Goal: Navigation & Orientation: Find specific page/section

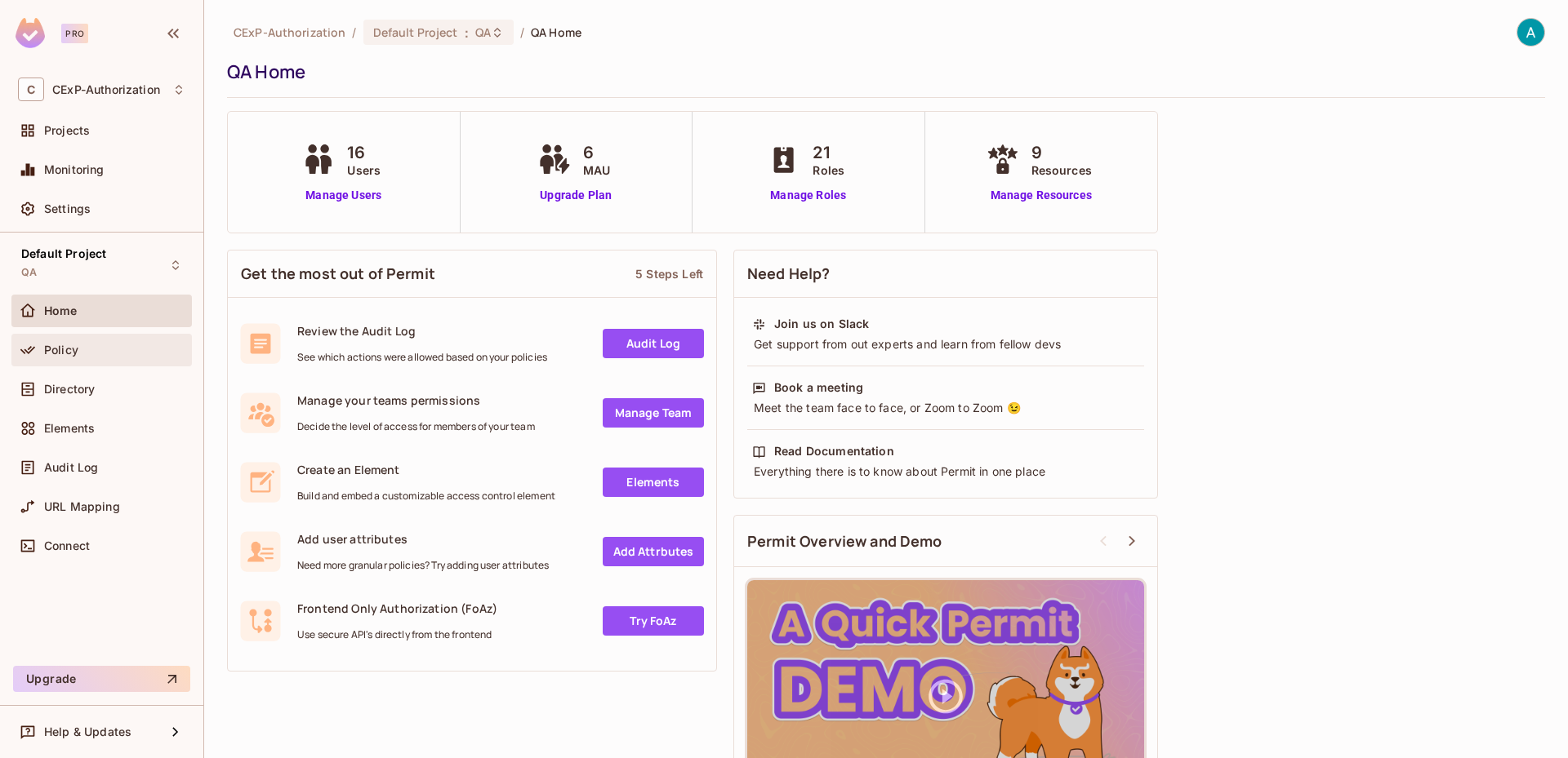
click at [158, 347] on div "Policy" at bounding box center [115, 350] width 141 height 13
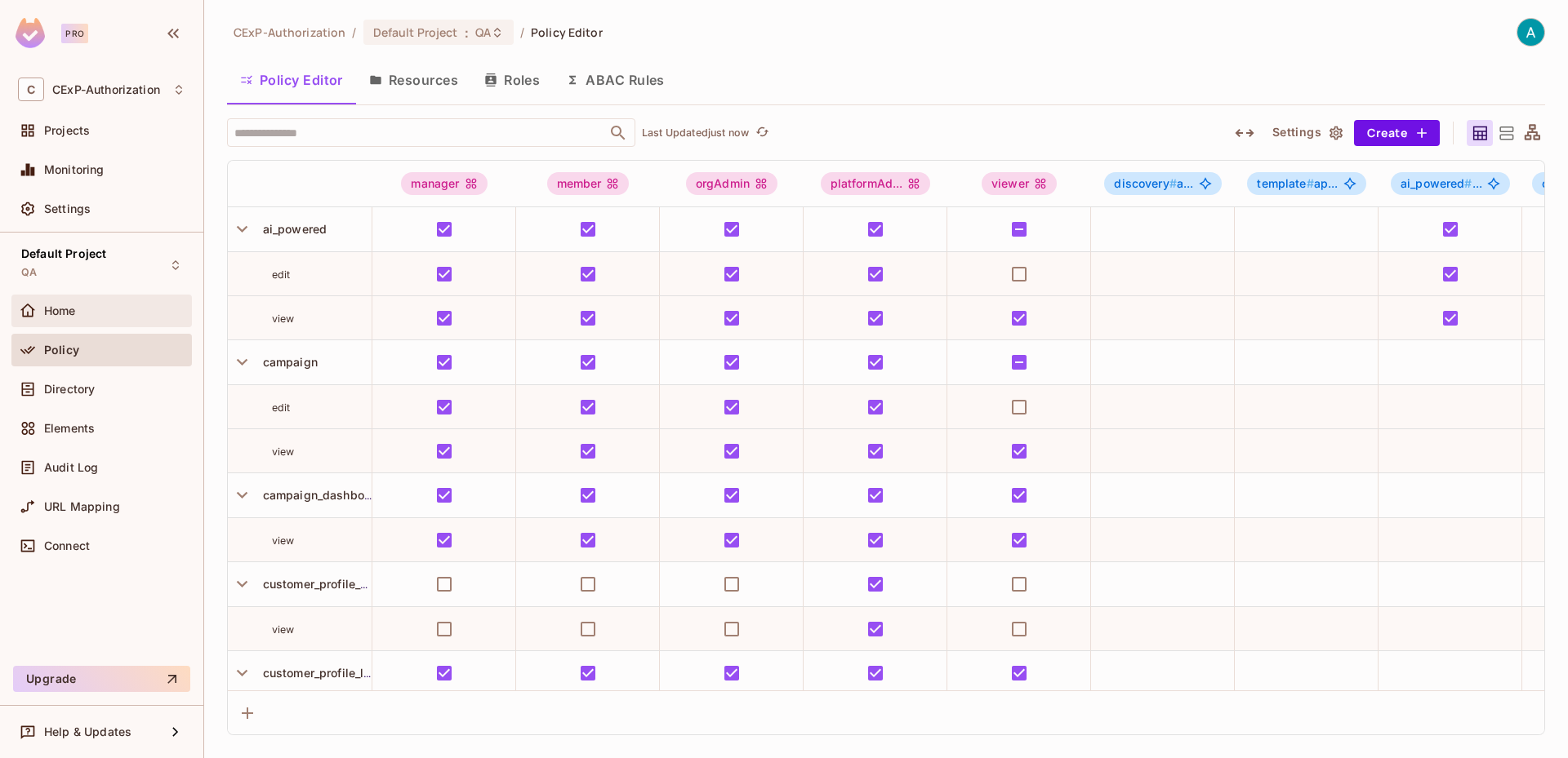
click at [161, 313] on div "Home" at bounding box center [115, 311] width 141 height 13
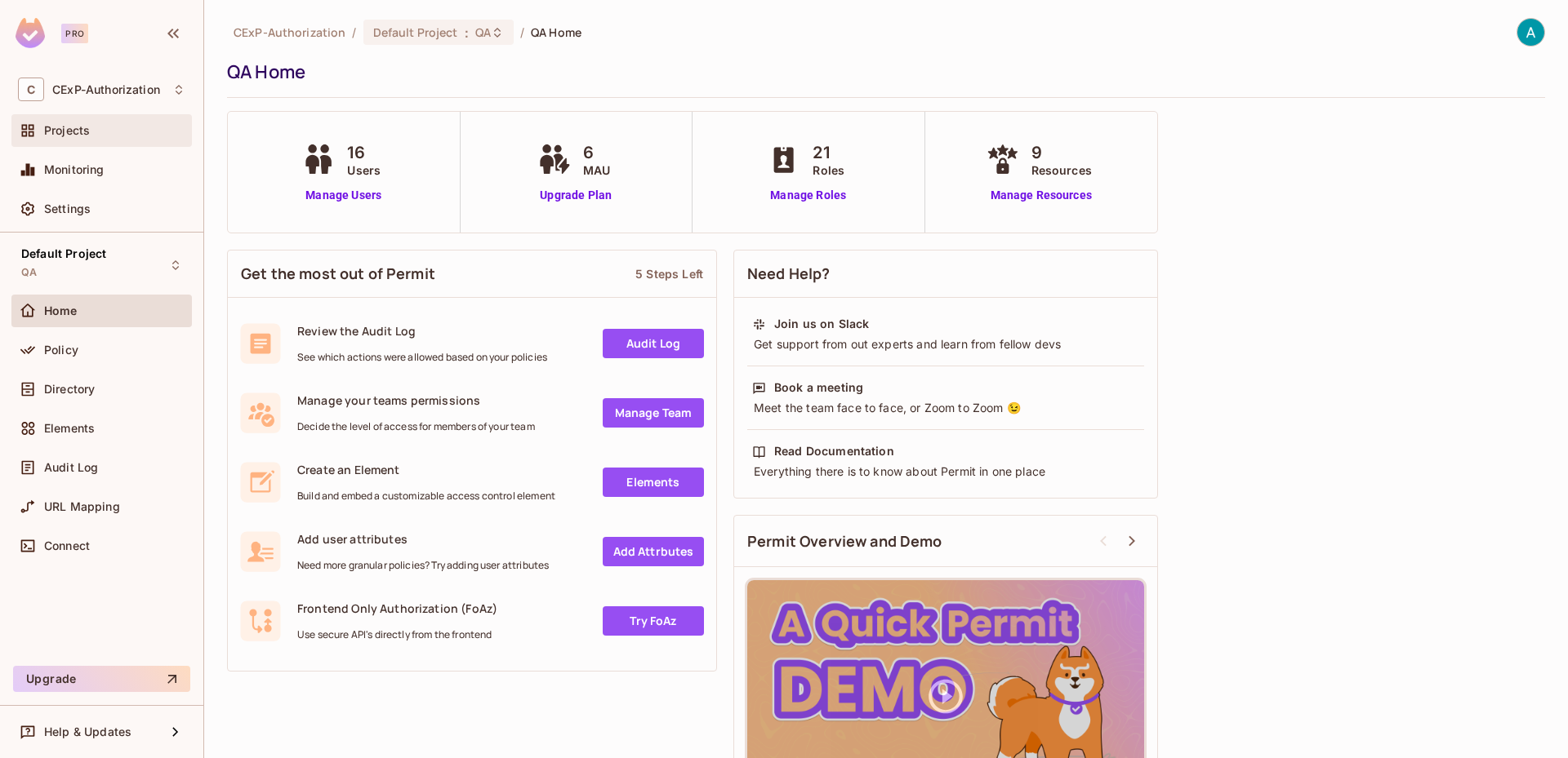
click at [142, 133] on div "Projects" at bounding box center [115, 130] width 141 height 13
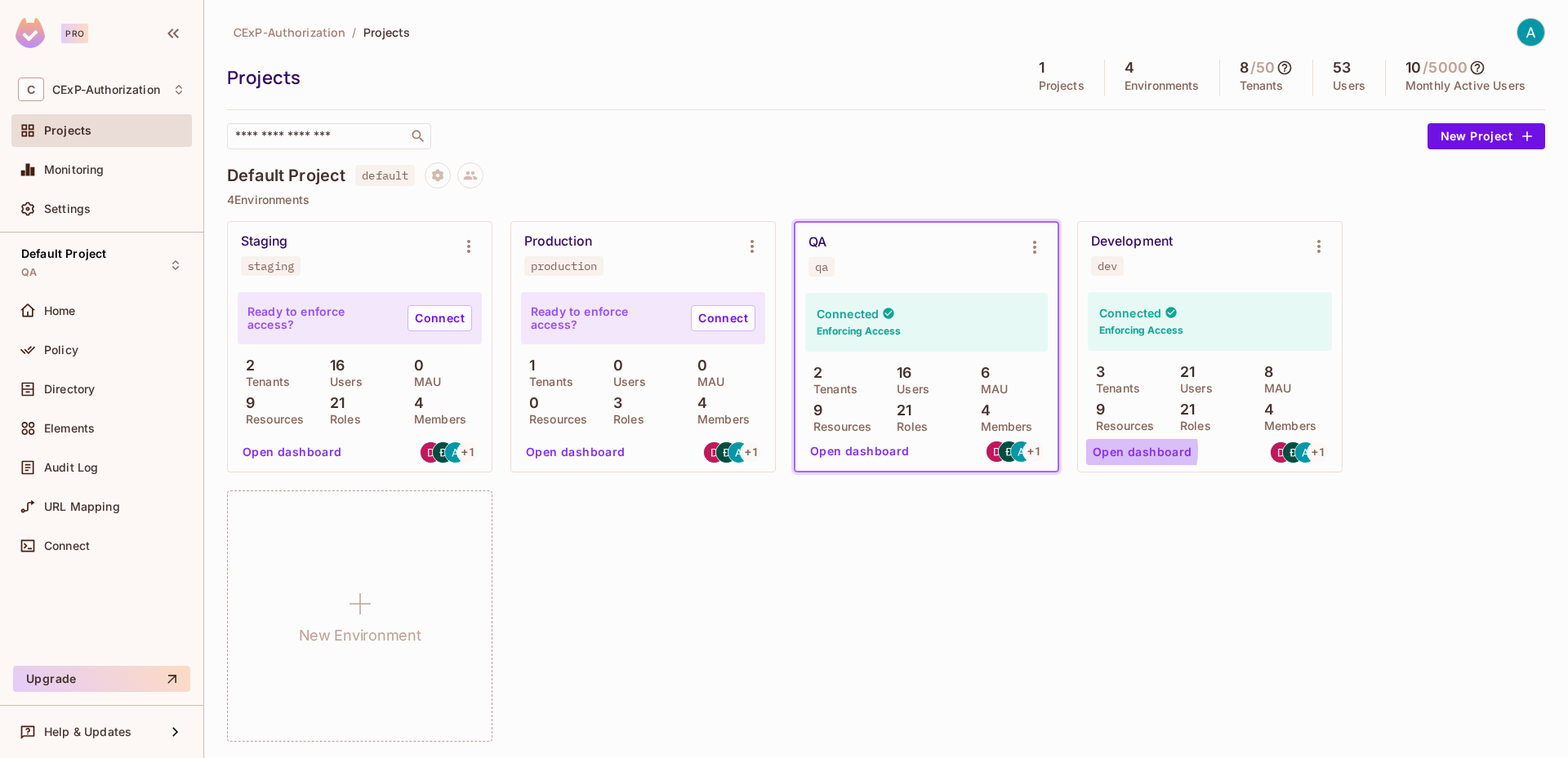
click at [1120, 450] on button "Open dashboard" at bounding box center [1142, 453] width 113 height 26
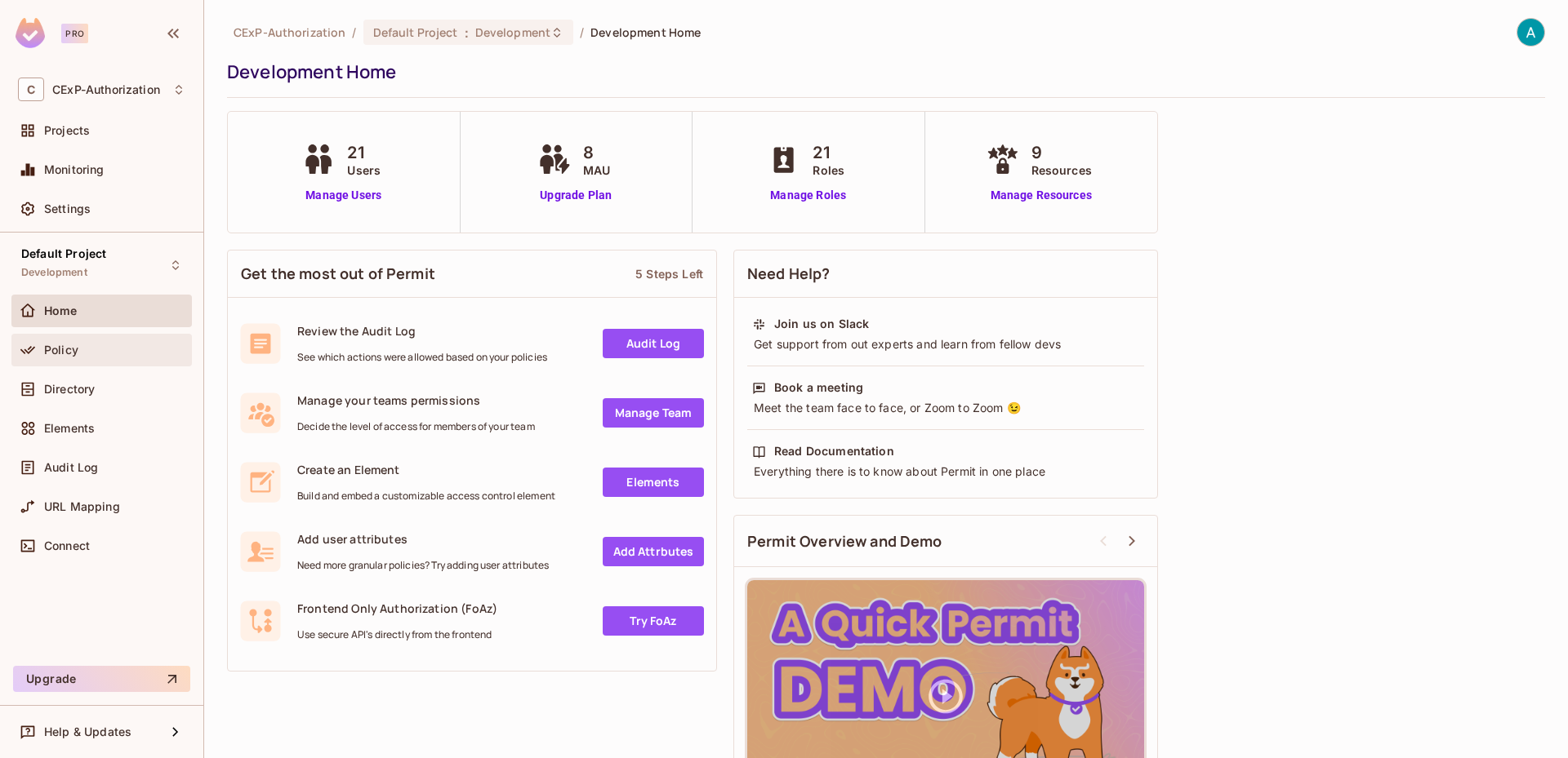
click at [111, 337] on div "Policy" at bounding box center [101, 350] width 181 height 32
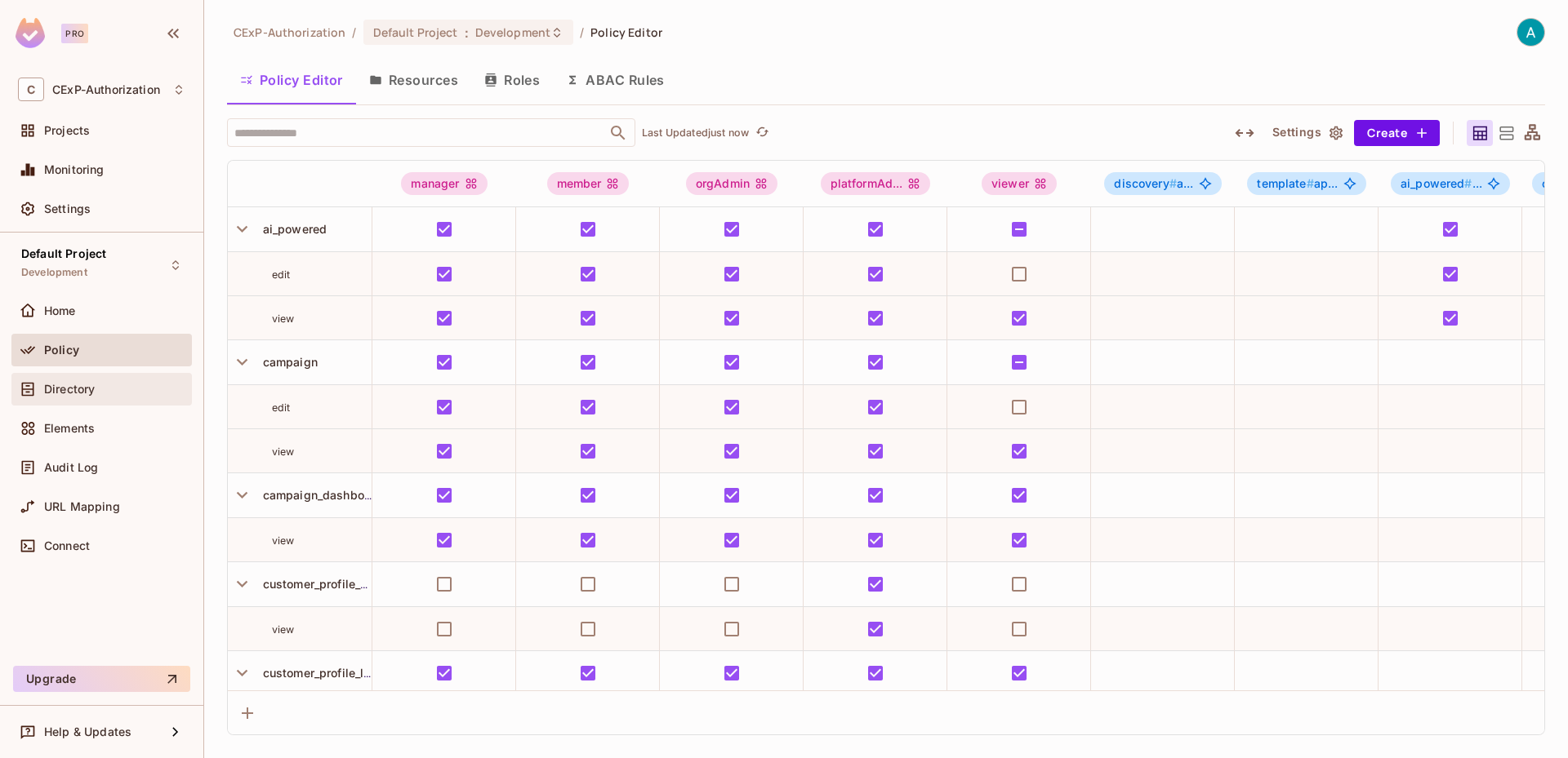
click at [68, 396] on div "Directory" at bounding box center [102, 389] width 168 height 19
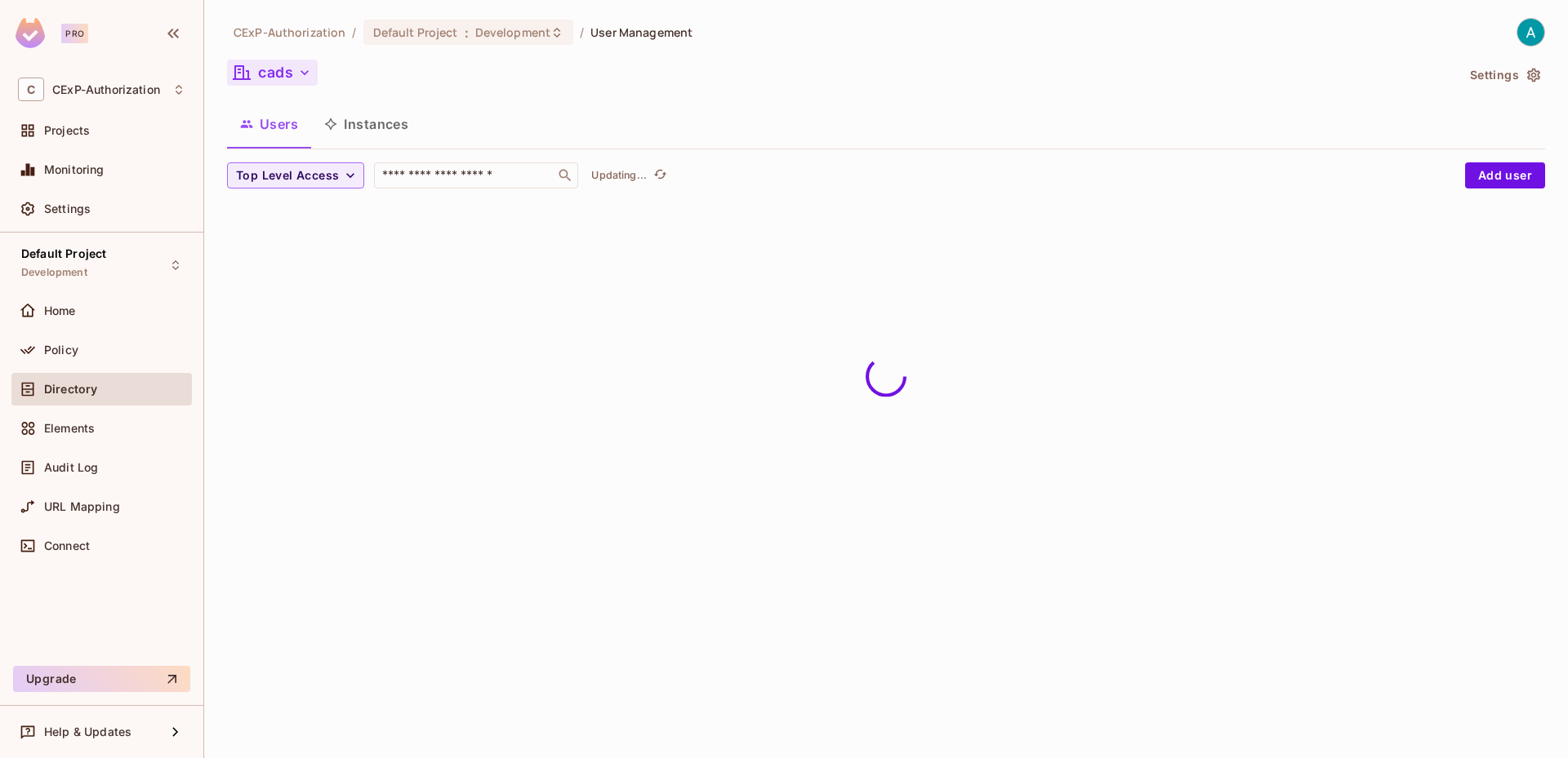
click at [289, 75] on button "cads" at bounding box center [272, 72] width 91 height 26
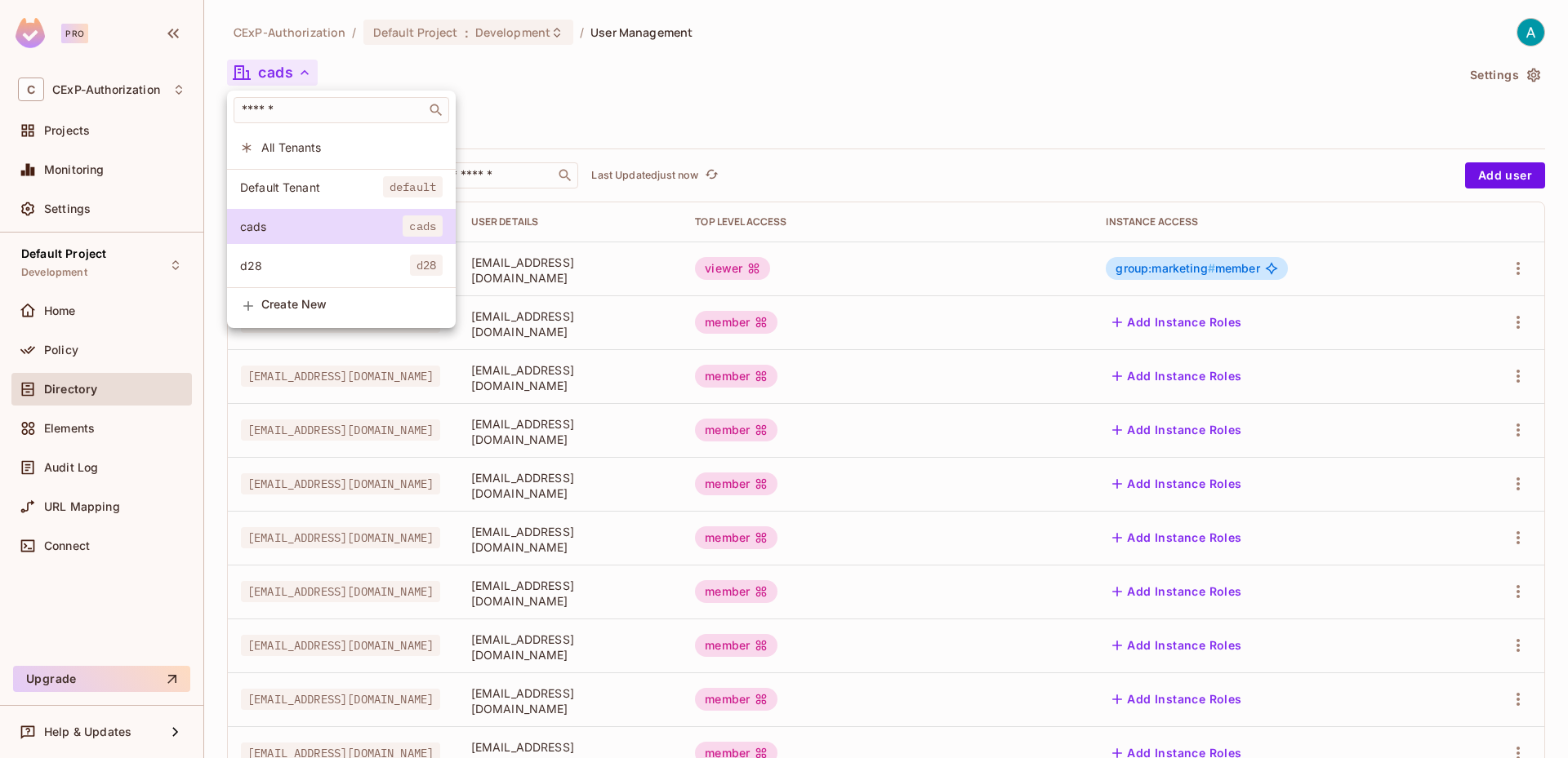
click at [84, 358] on div at bounding box center [784, 379] width 1568 height 758
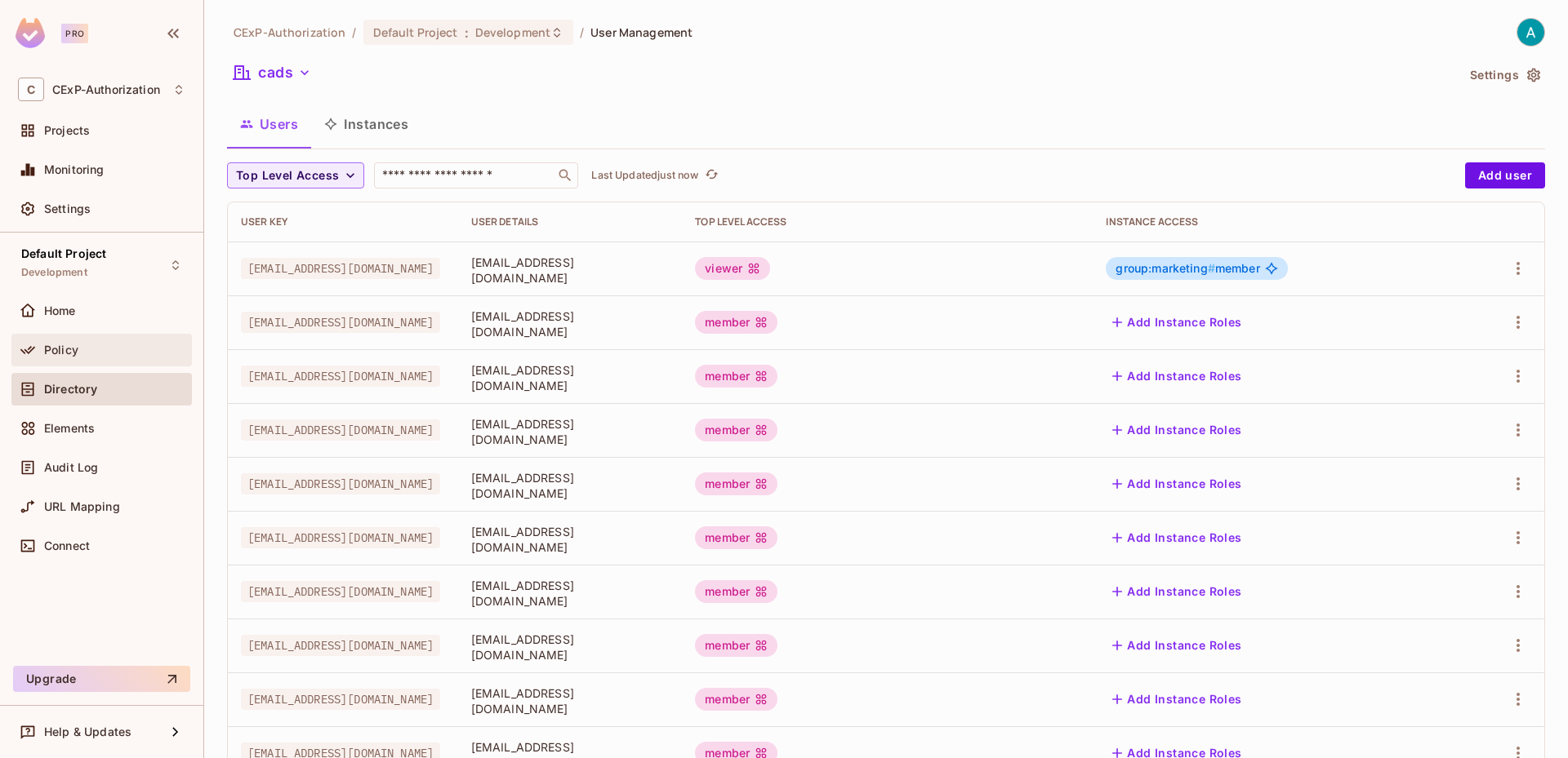
click at [84, 354] on div "Policy" at bounding box center [115, 350] width 141 height 13
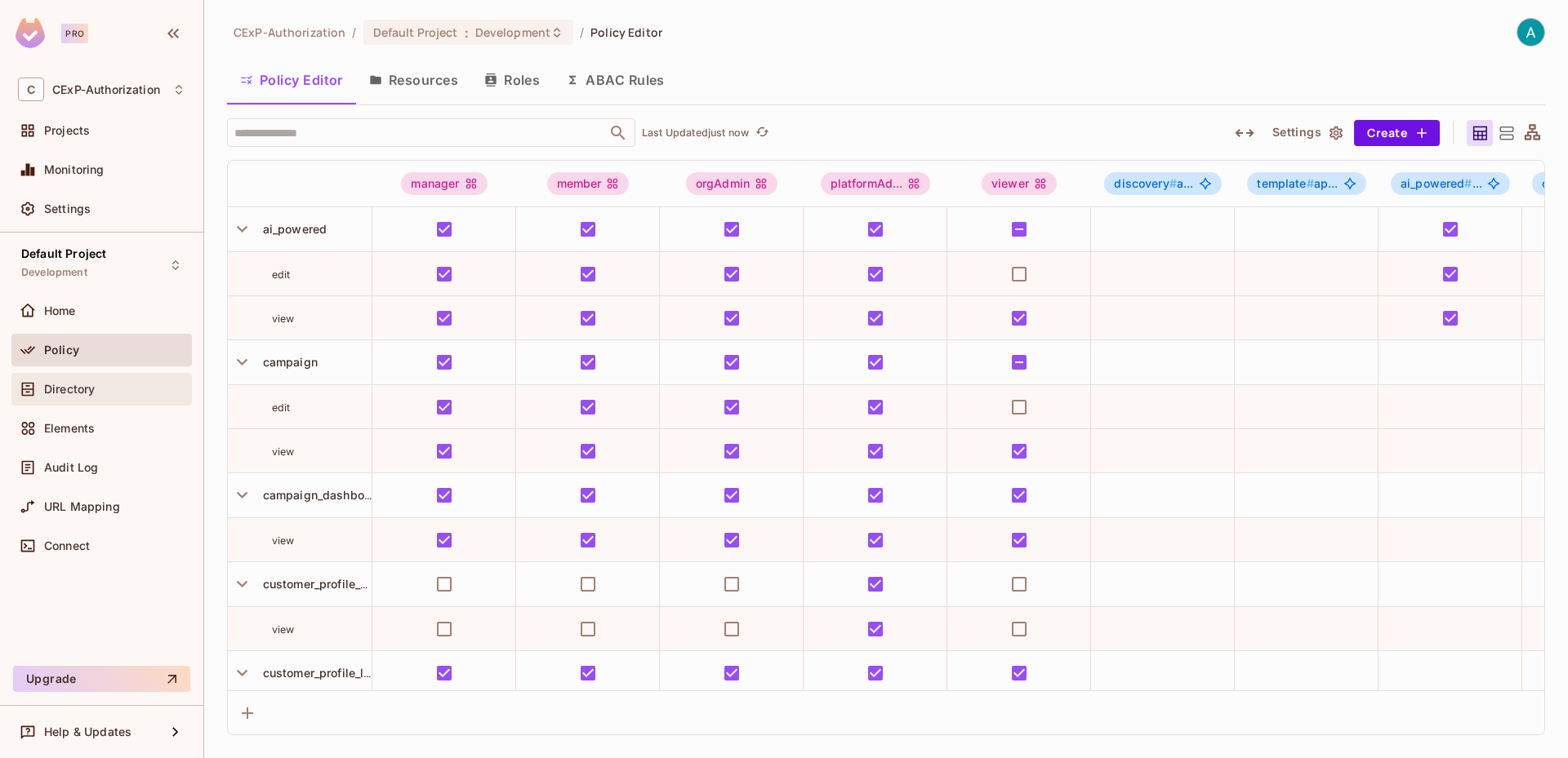
click at [79, 386] on span "Directory" at bounding box center [70, 389] width 51 height 13
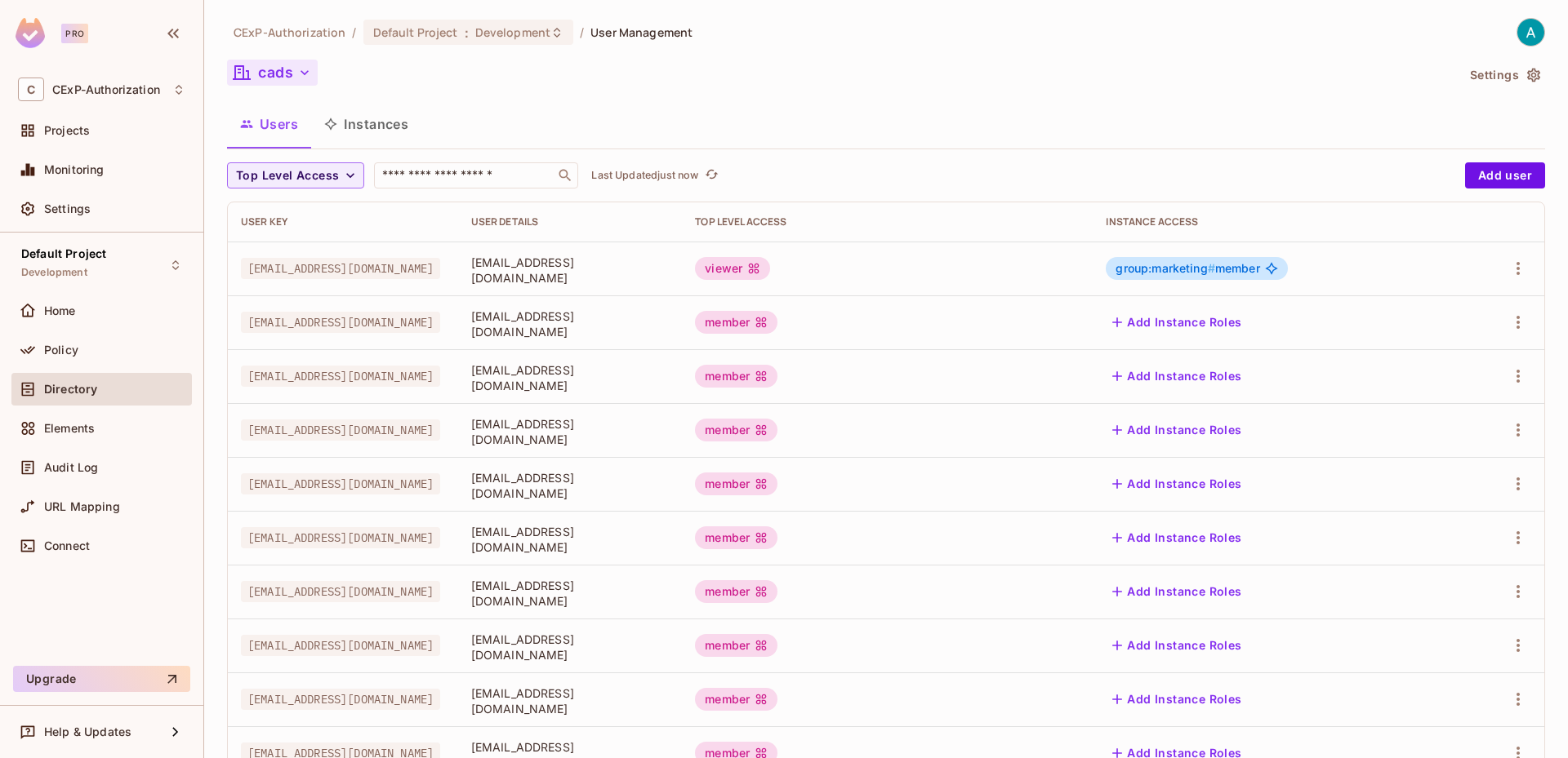
click at [291, 71] on button "cads" at bounding box center [272, 72] width 91 height 26
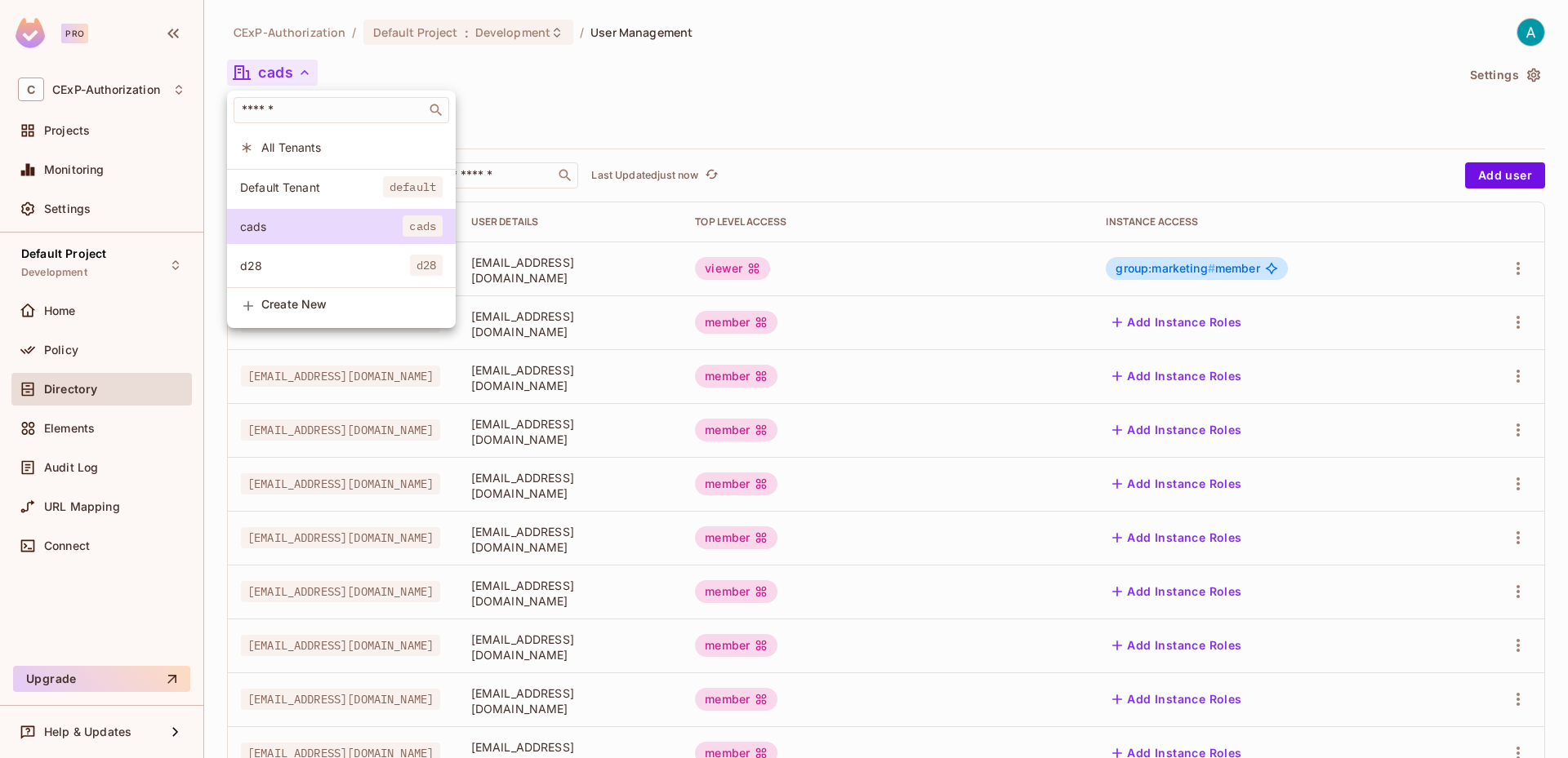
click at [273, 254] on li "d28 d28" at bounding box center [341, 266] width 229 height 35
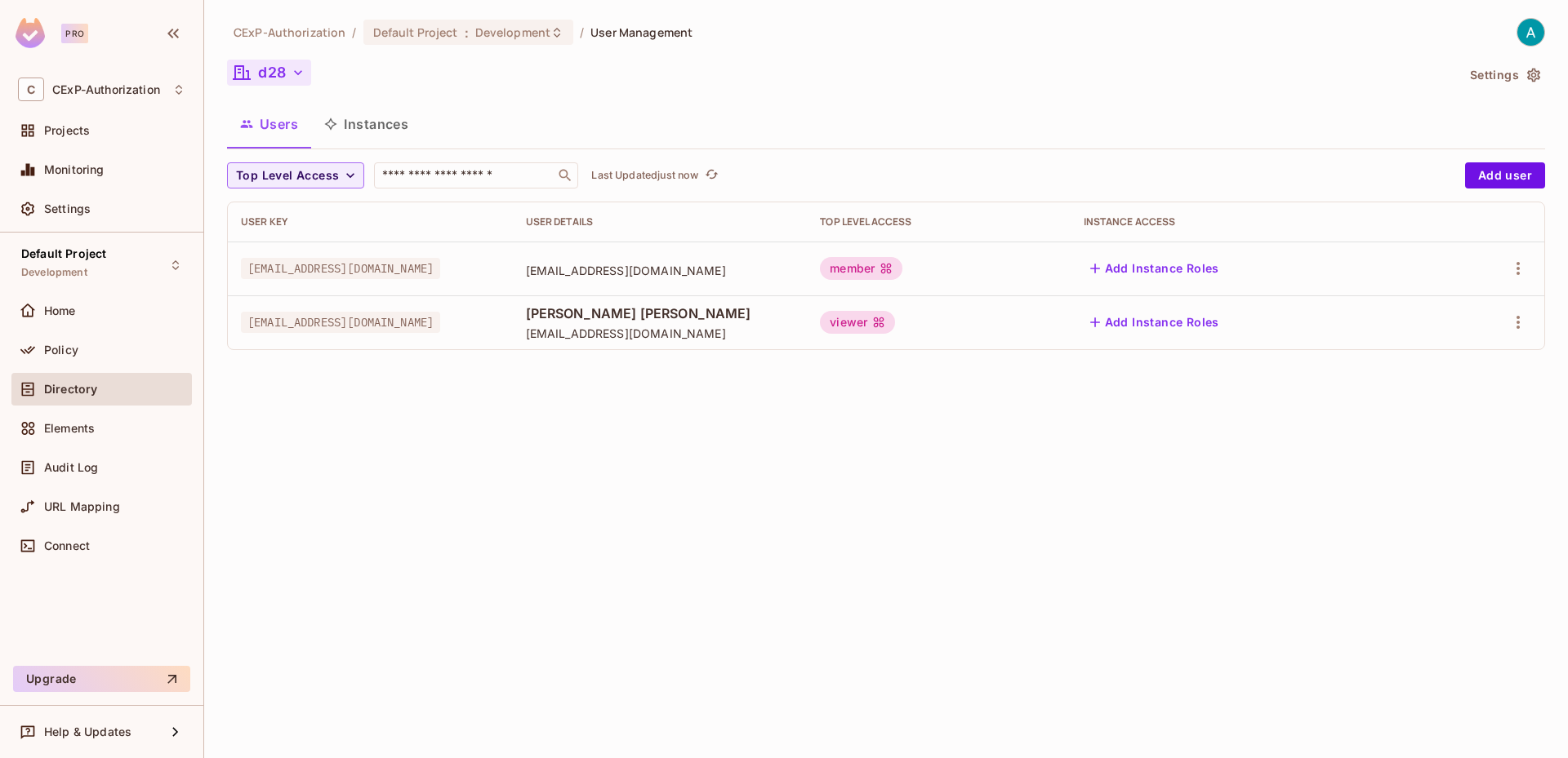
click at [277, 70] on button "d28" at bounding box center [269, 72] width 84 height 26
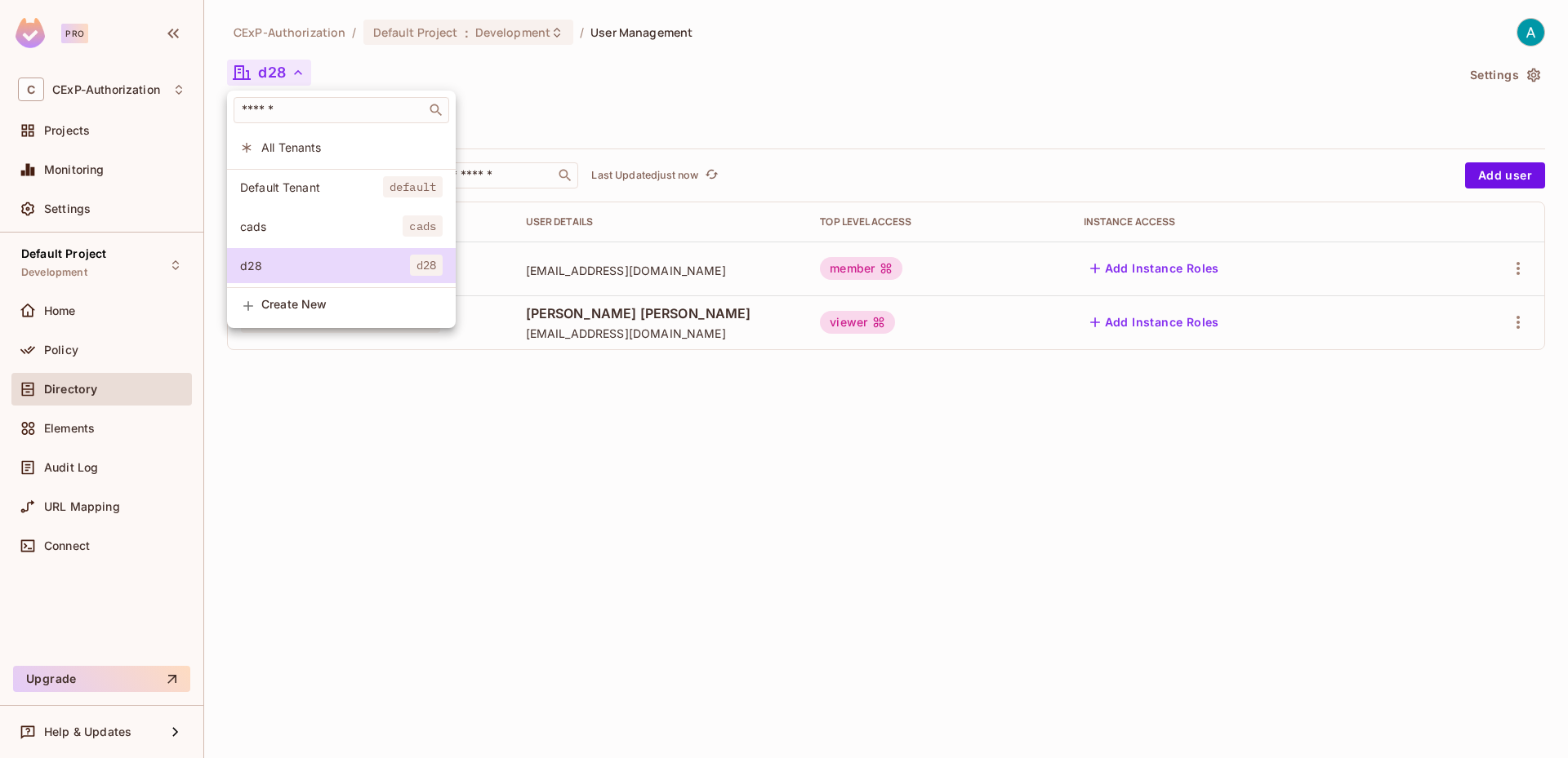
click at [257, 233] on span "cads" at bounding box center [321, 227] width 162 height 16
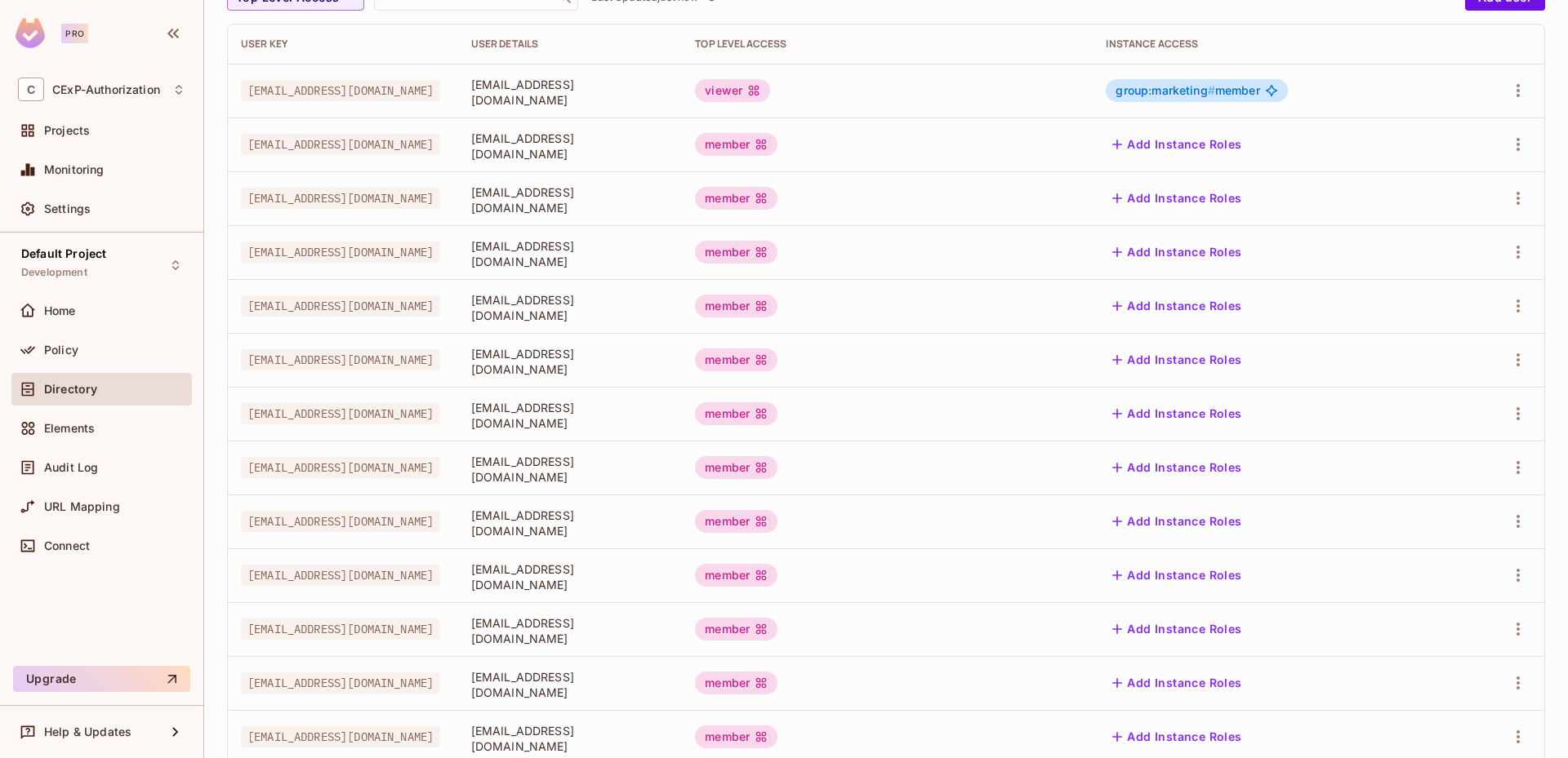
scroll to position [382, 0]
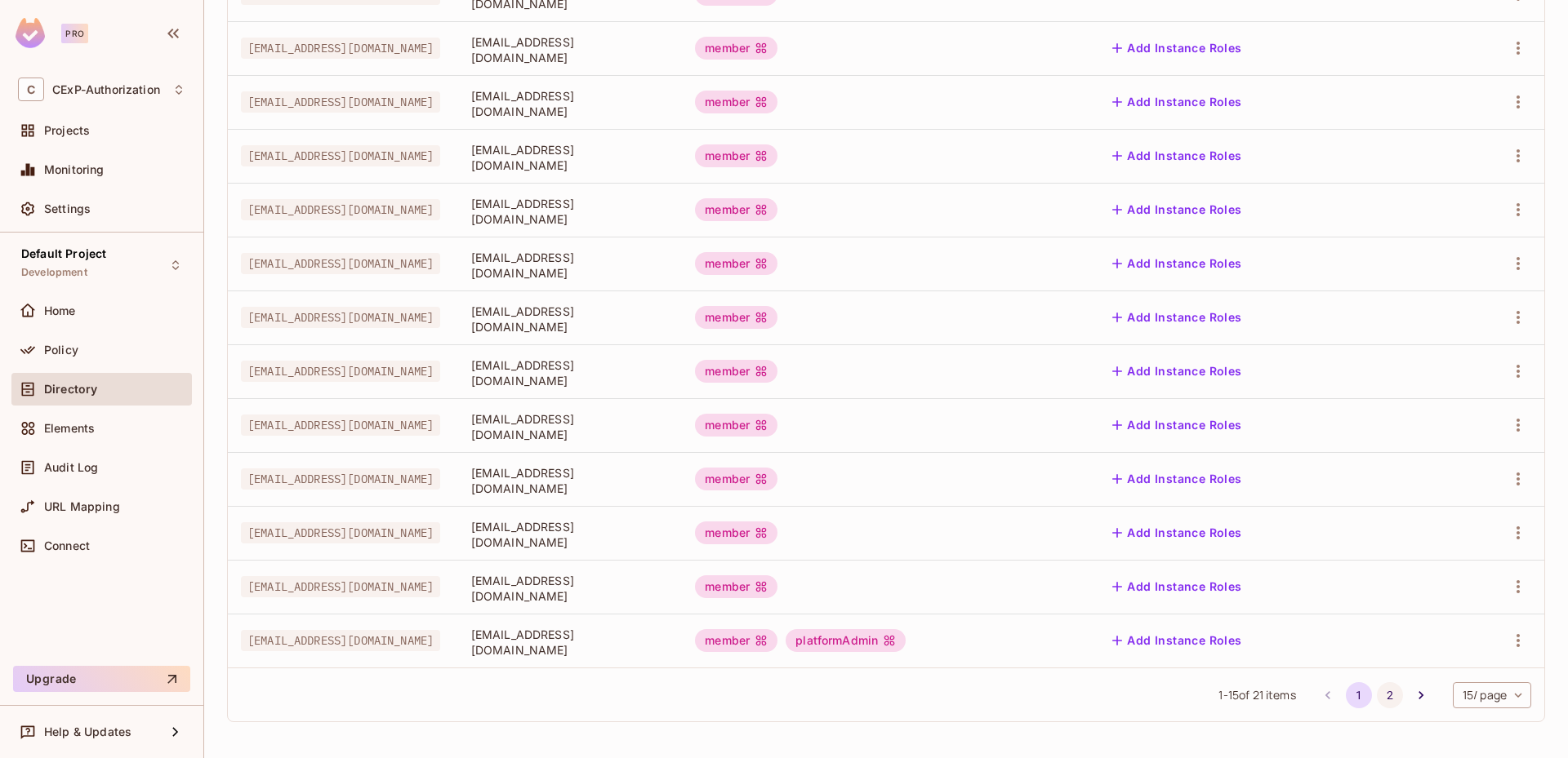
click at [1377, 693] on button "2" at bounding box center [1390, 695] width 26 height 26
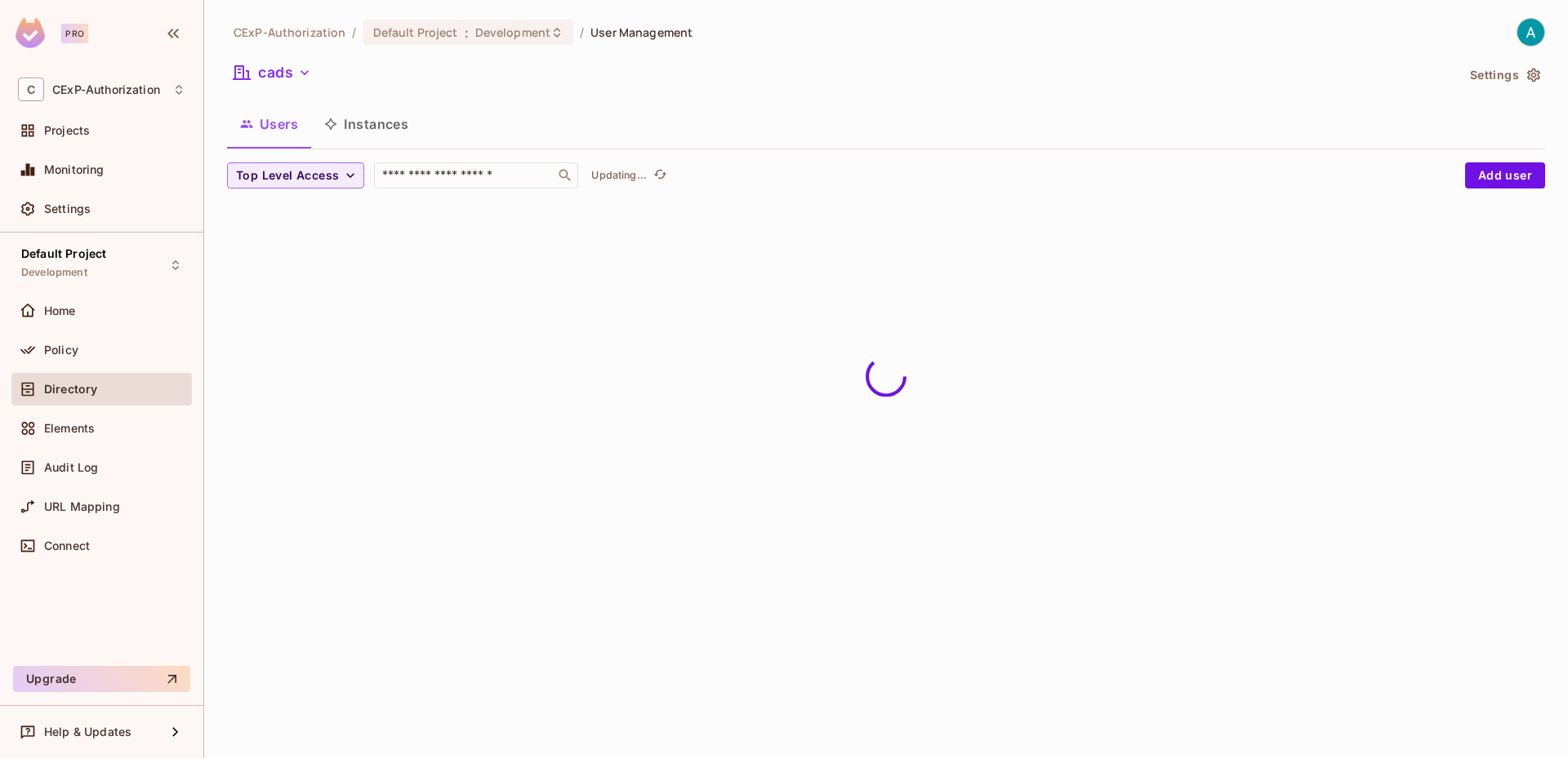
scroll to position [0, 0]
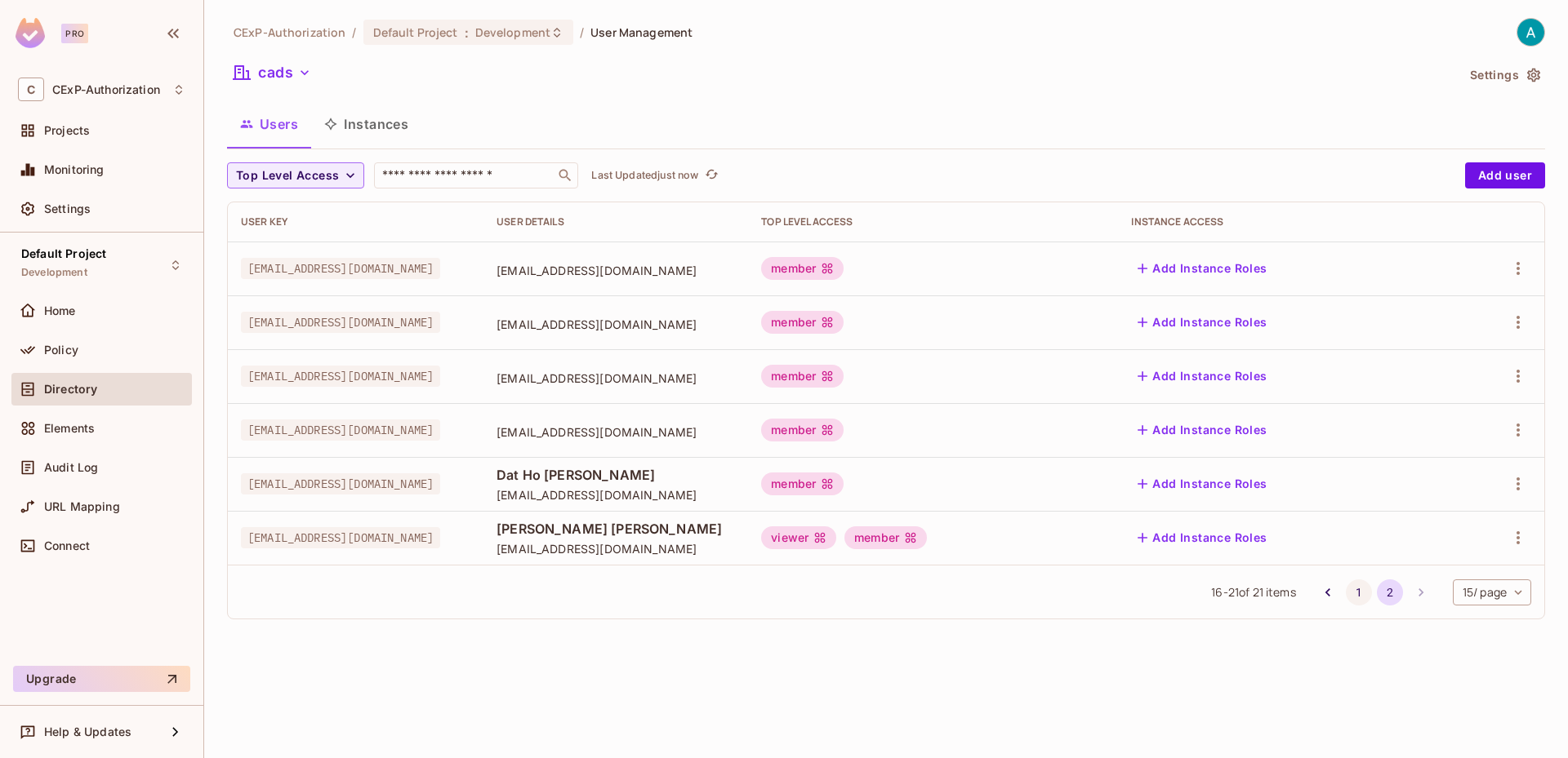
click at [1347, 597] on button "1" at bounding box center [1359, 592] width 26 height 26
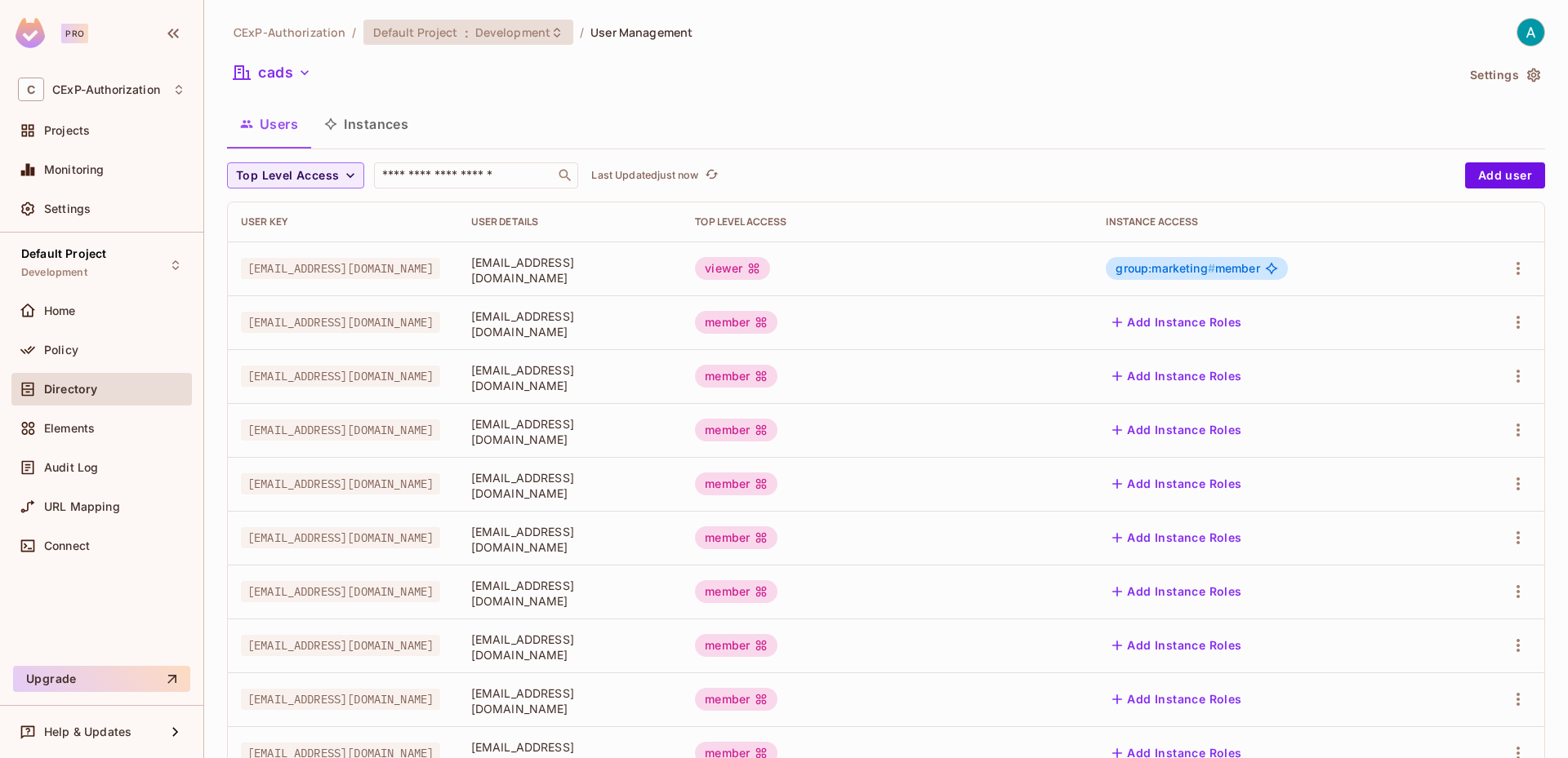
click at [421, 39] on span "Default Project" at bounding box center [415, 32] width 85 height 16
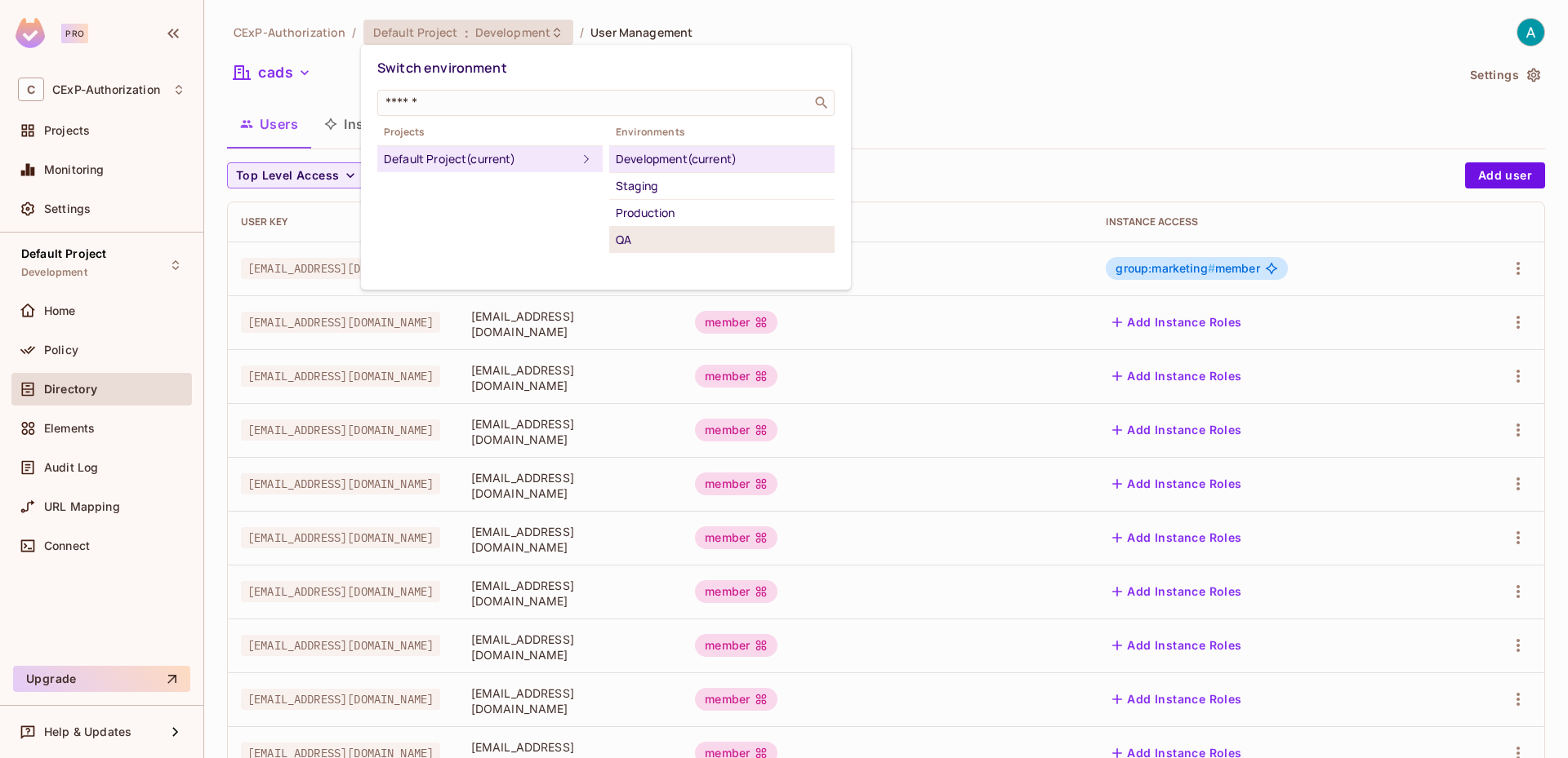
click at [633, 229] on li "QA" at bounding box center [722, 240] width 225 height 26
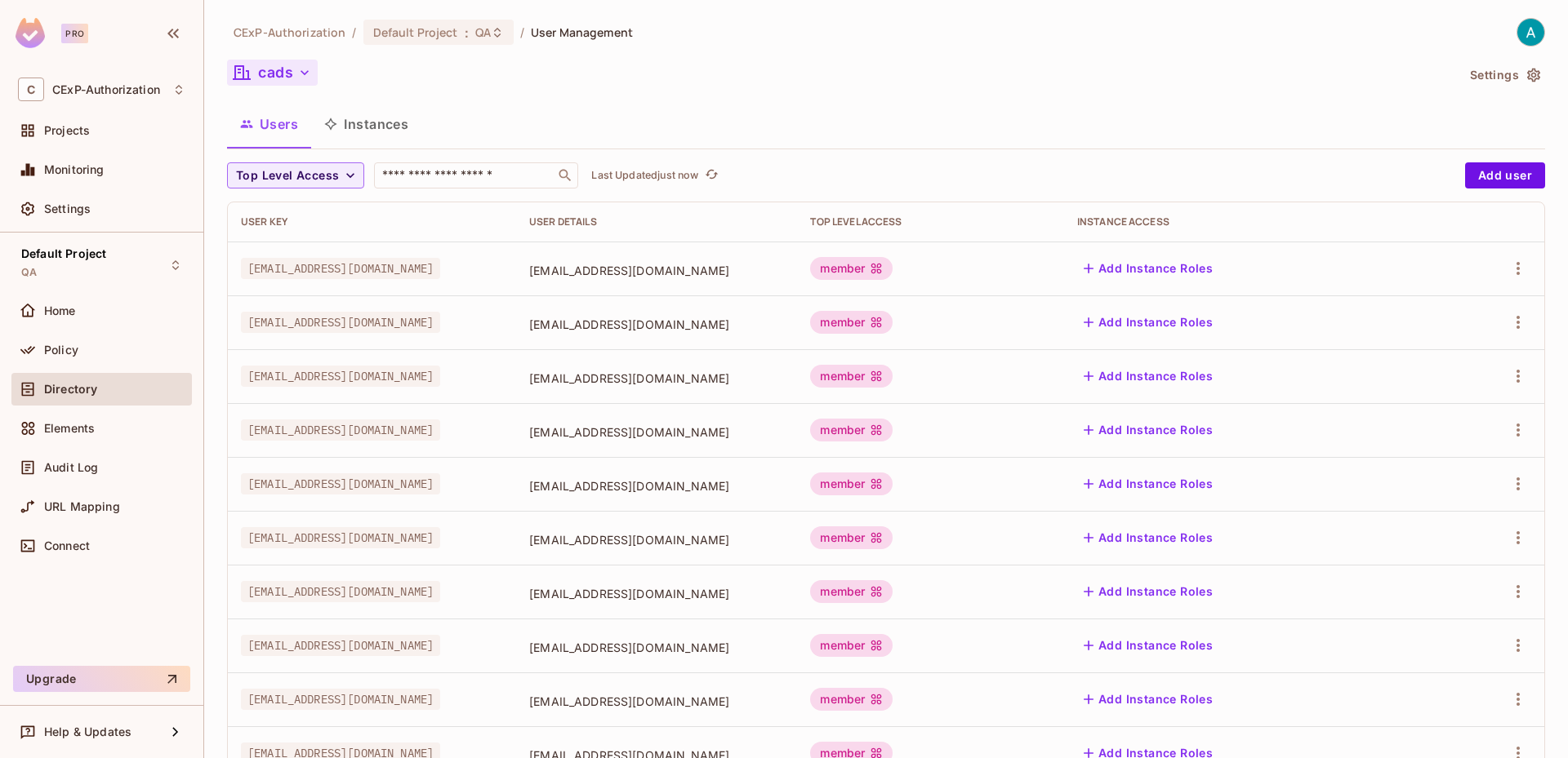
click at [292, 77] on button "cads" at bounding box center [272, 72] width 91 height 26
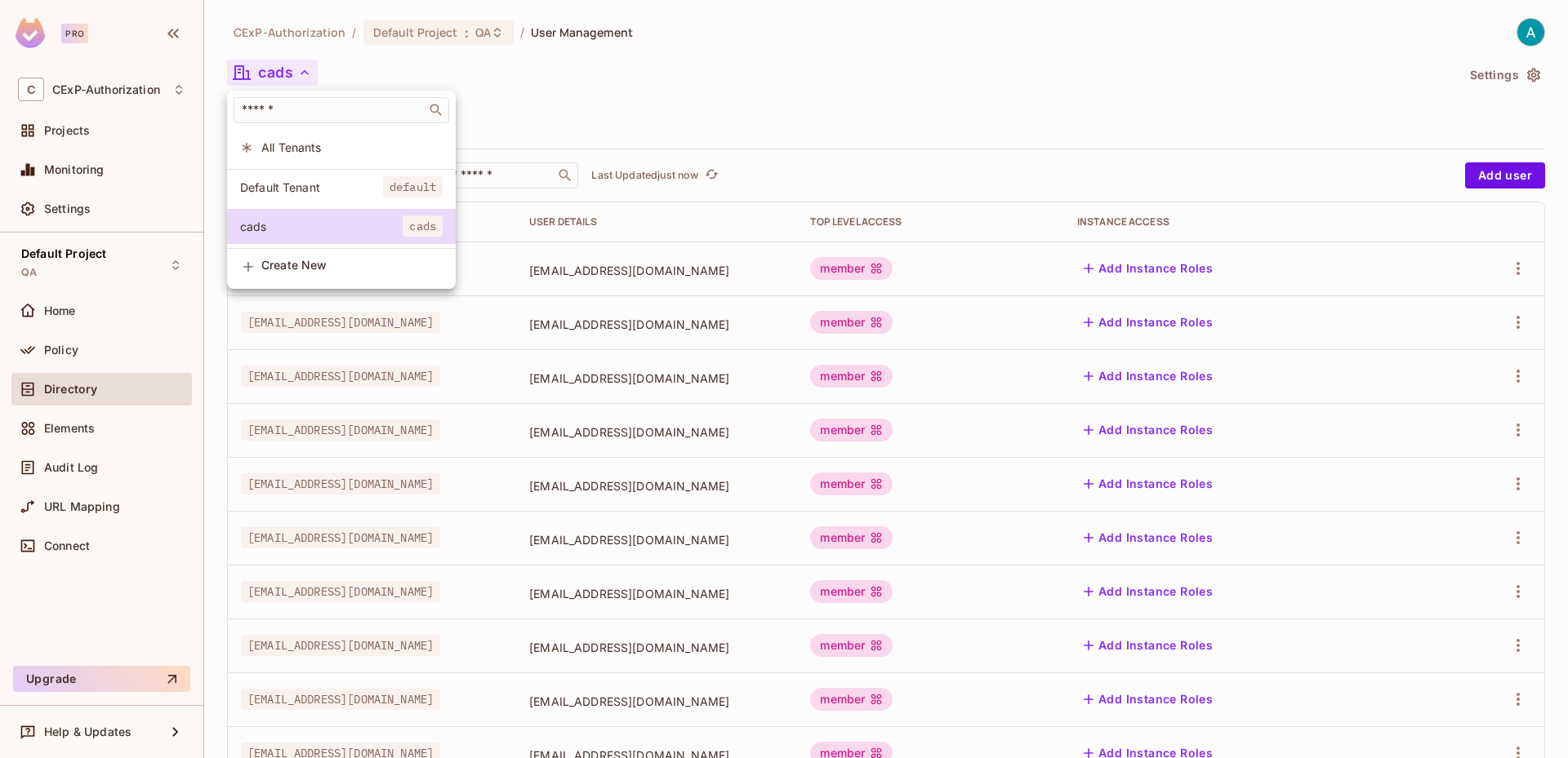
click at [292, 77] on div at bounding box center [784, 379] width 1568 height 758
